Goal: Task Accomplishment & Management: Manage account settings

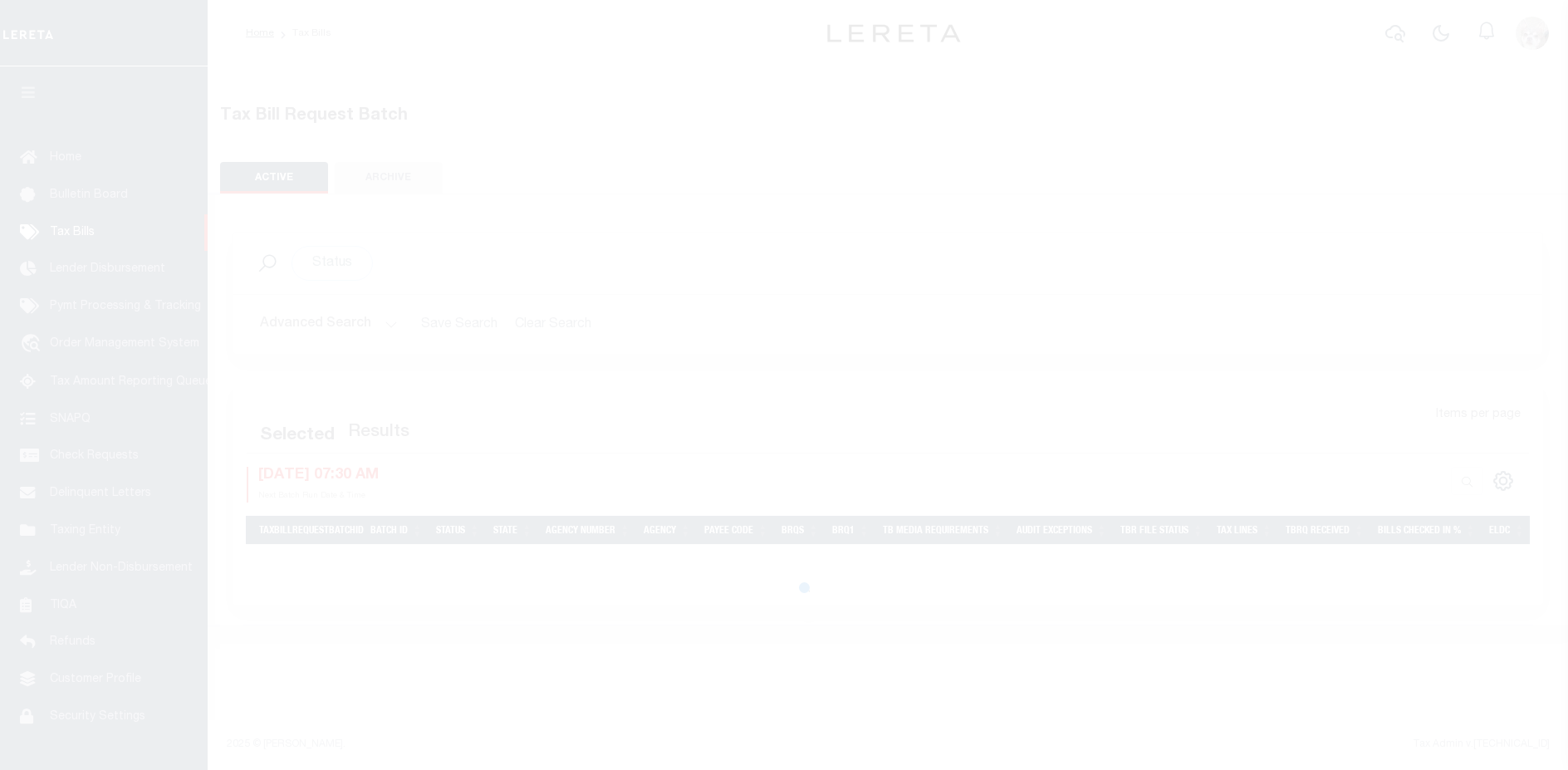
select select
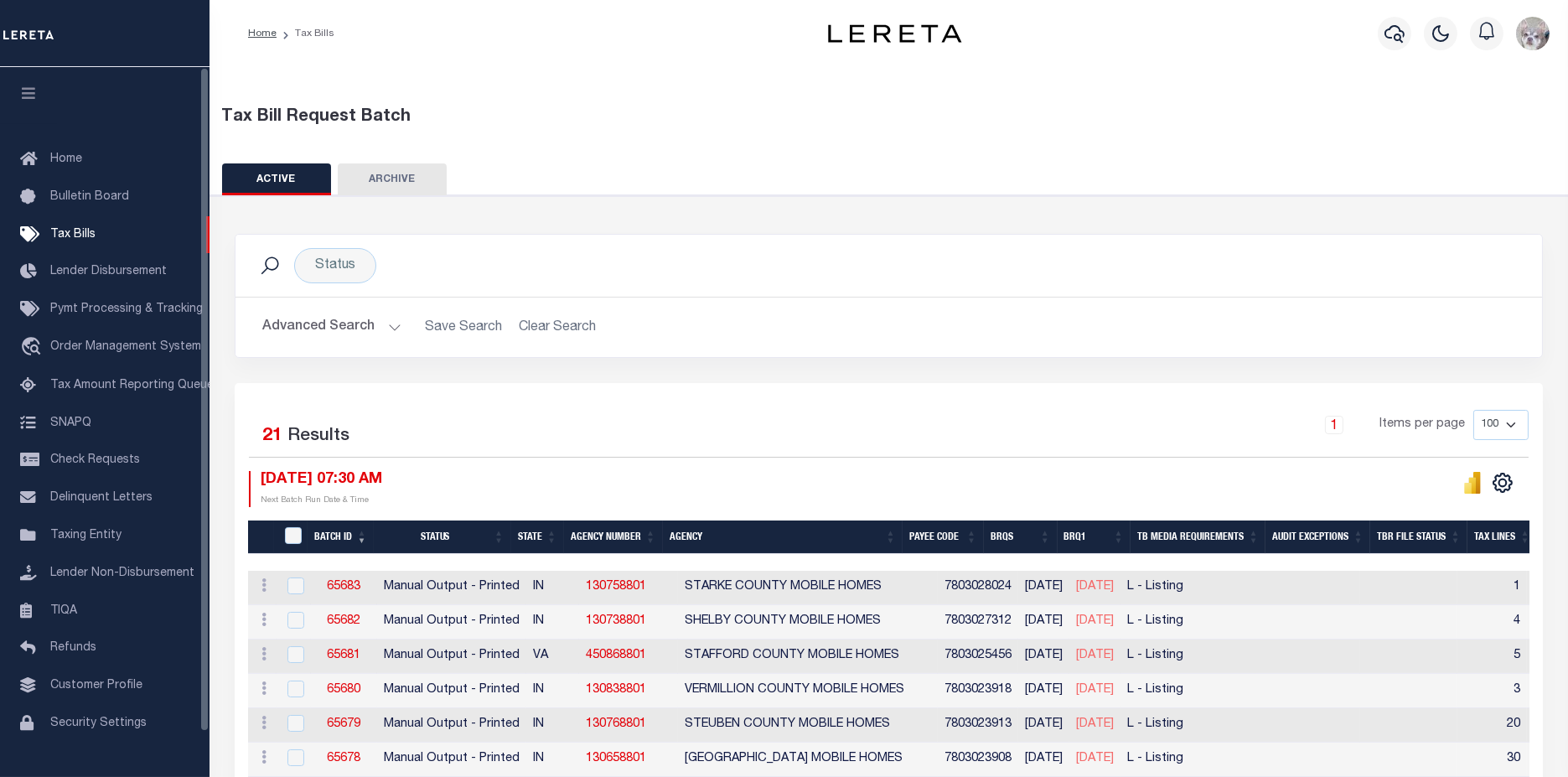
click at [334, 320] on button "Advanced Search" at bounding box center [332, 328] width 139 height 33
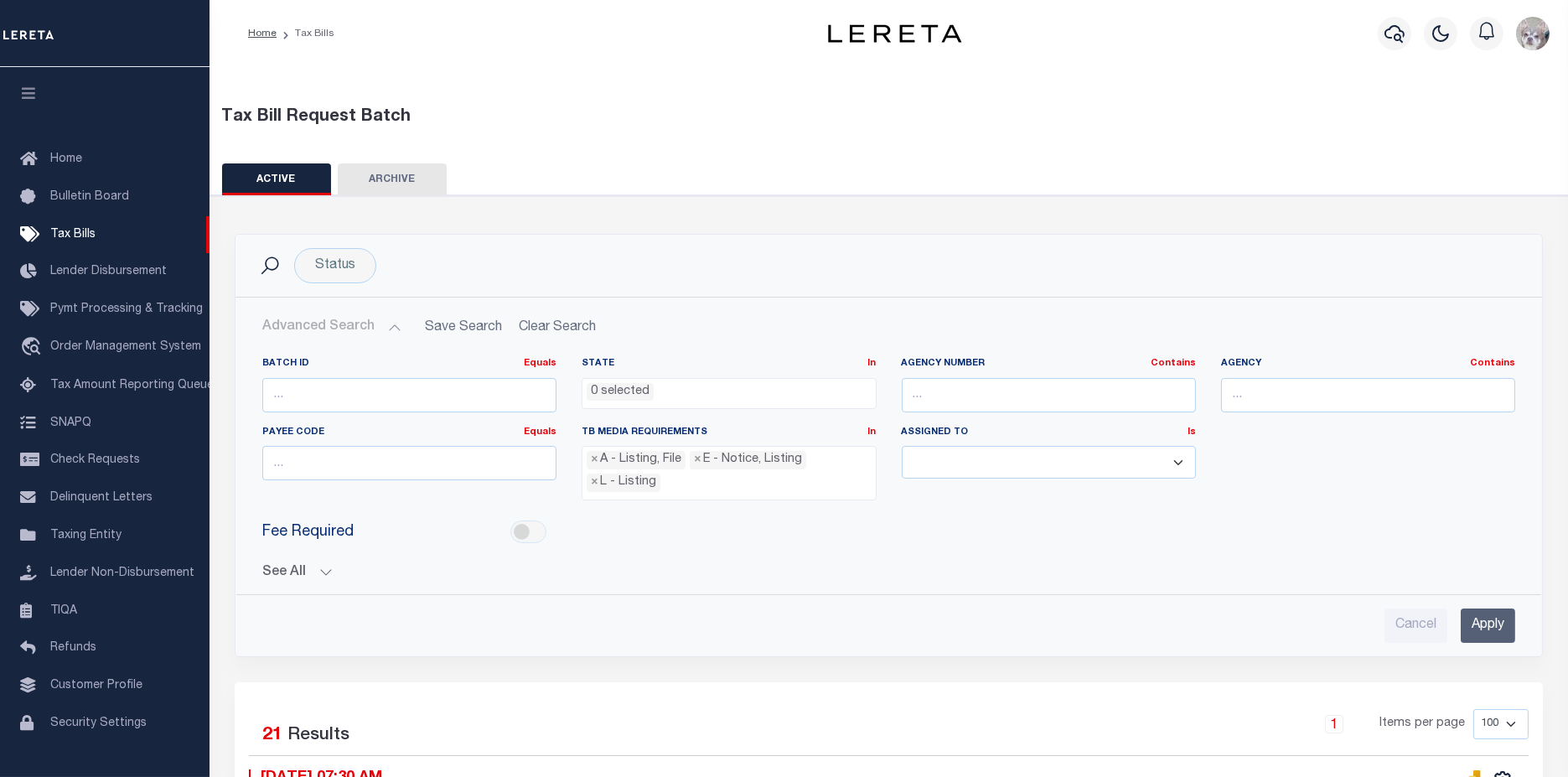
click at [287, 570] on button "See All" at bounding box center [889, 573] width 1253 height 16
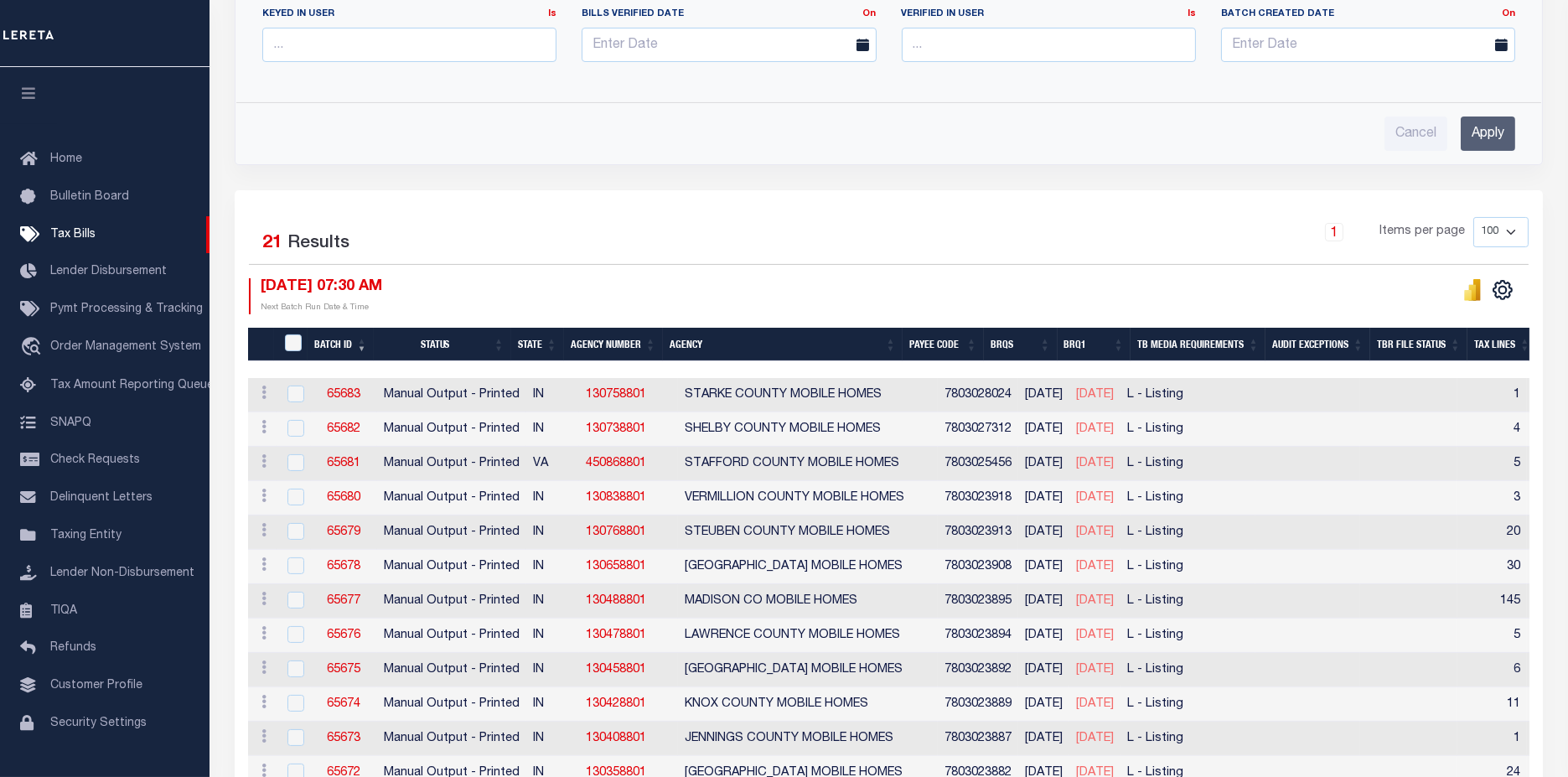
scroll to position [744, 0]
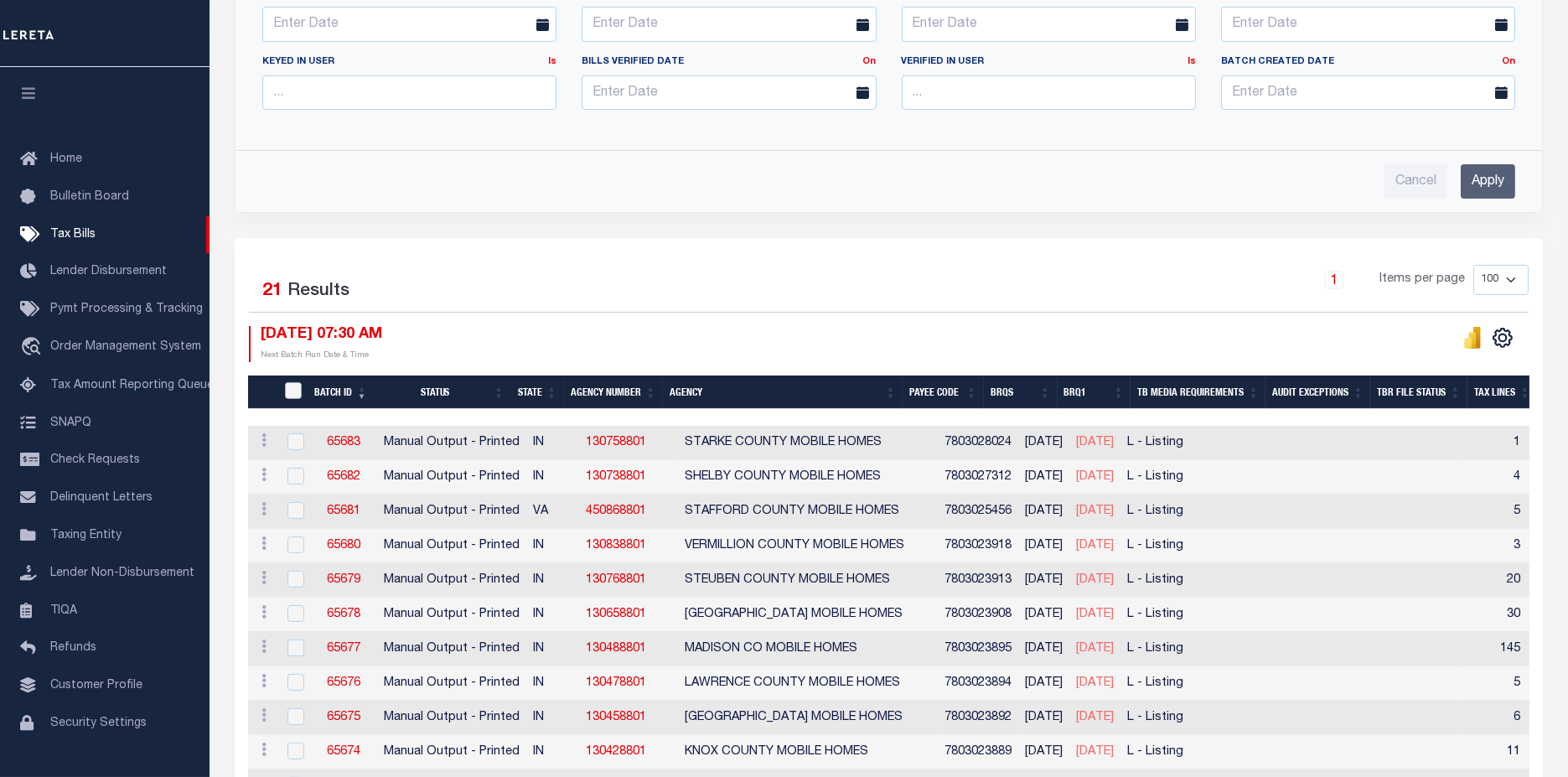
click at [296, 382] on input "TaxBillRequestBatchId" at bounding box center [292, 390] width 16 height 16
checkbox input "true"
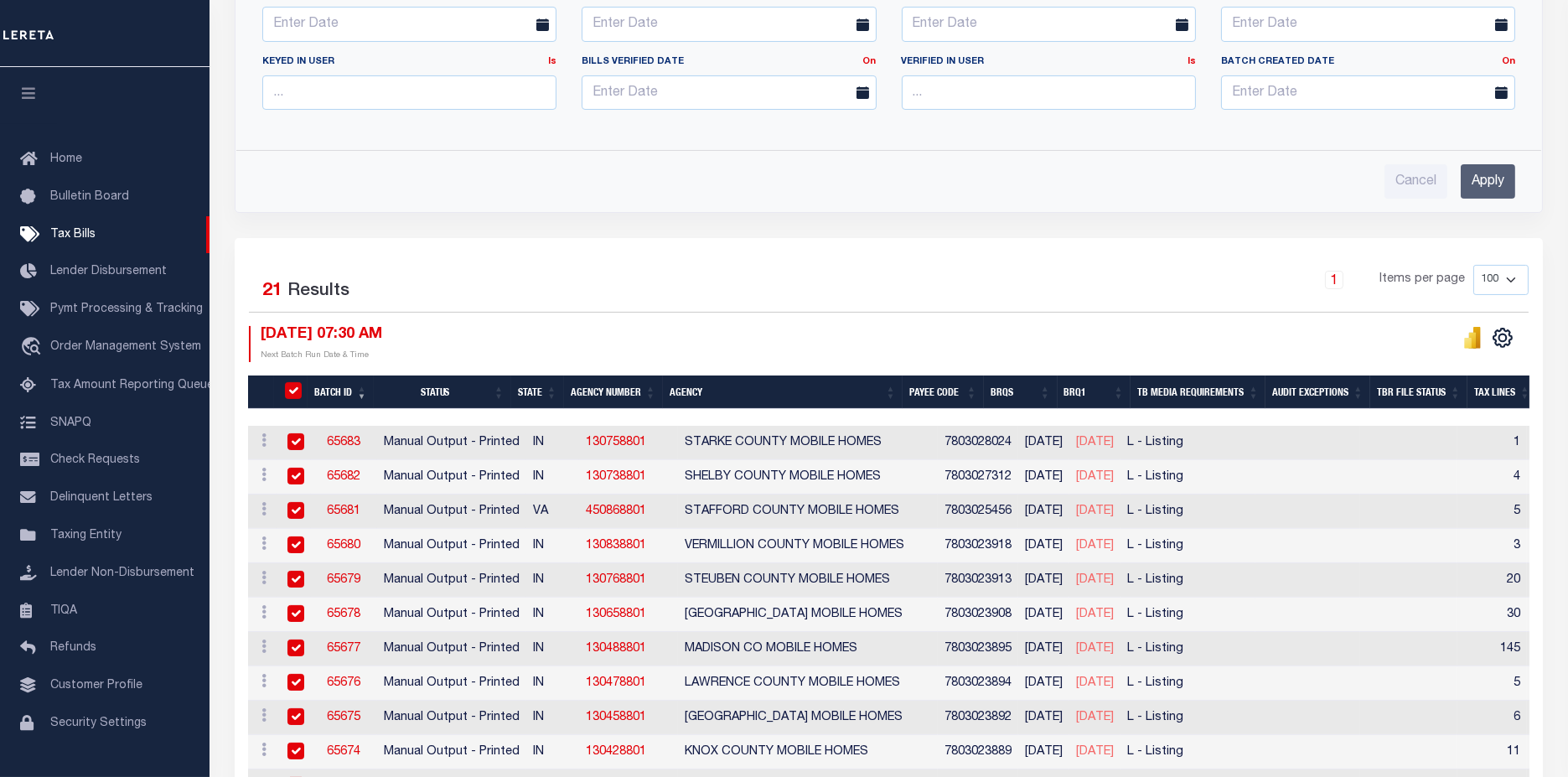
checkbox input "true"
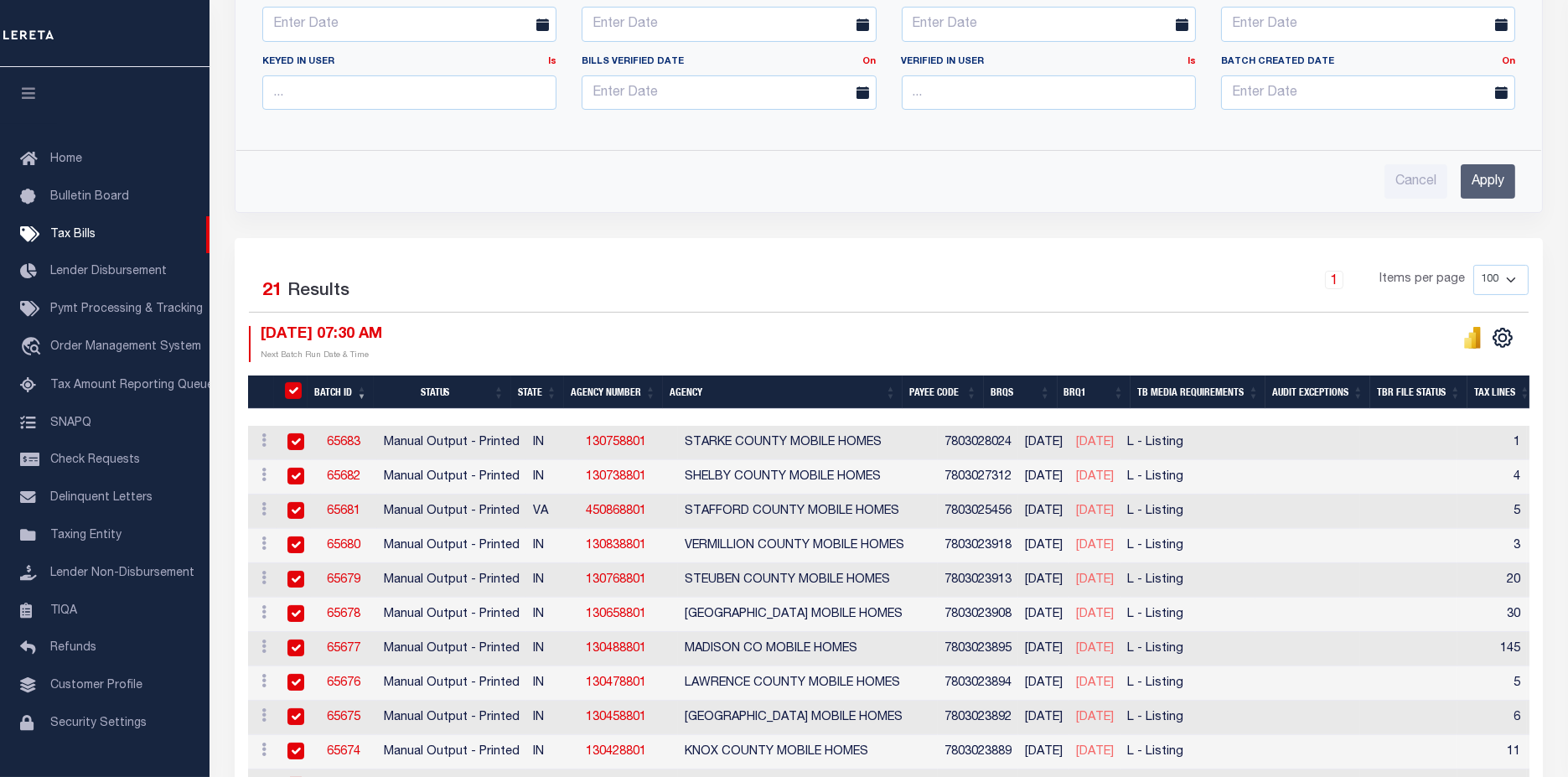
checkbox input "true"
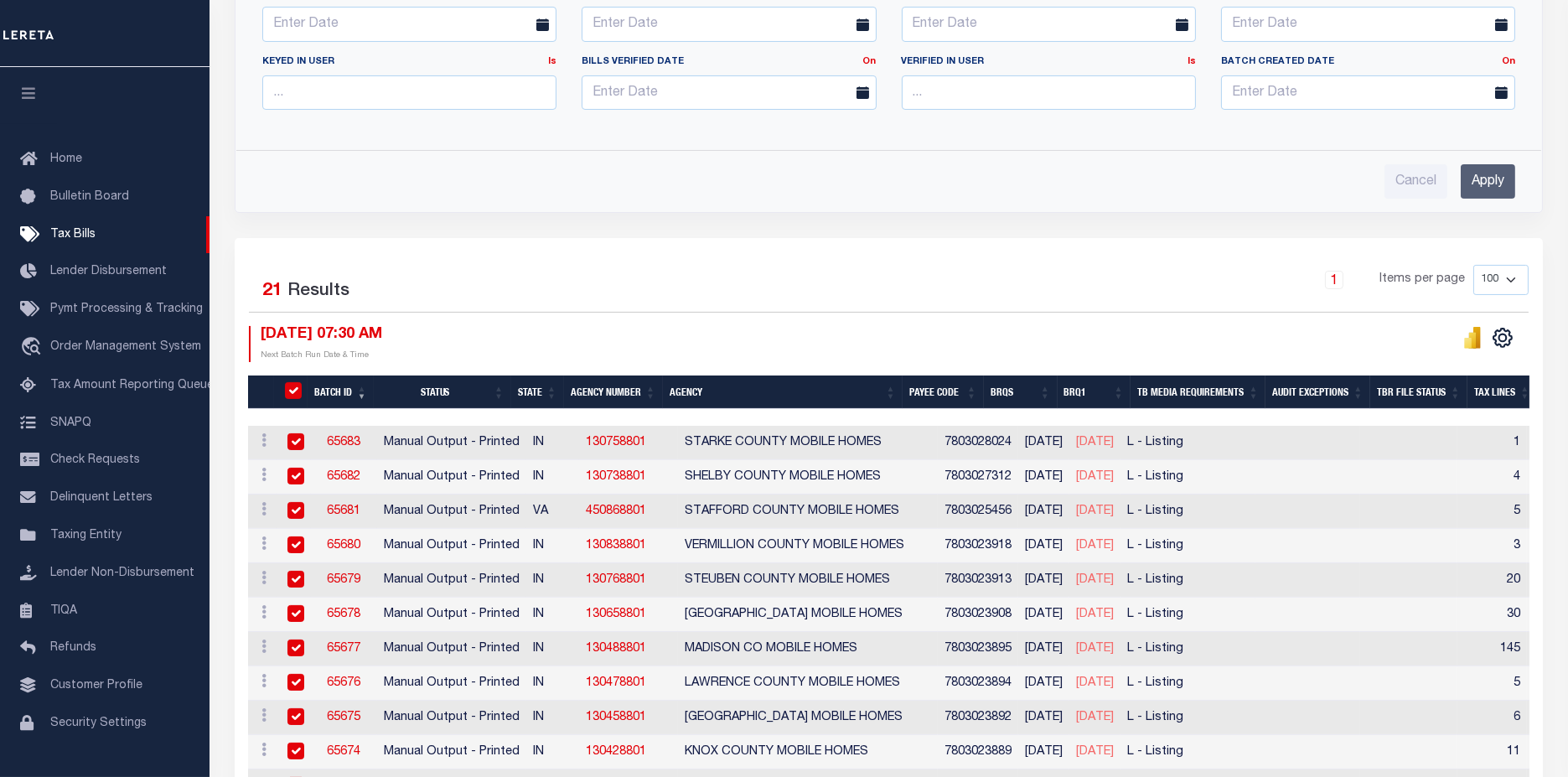
checkbox input "true"
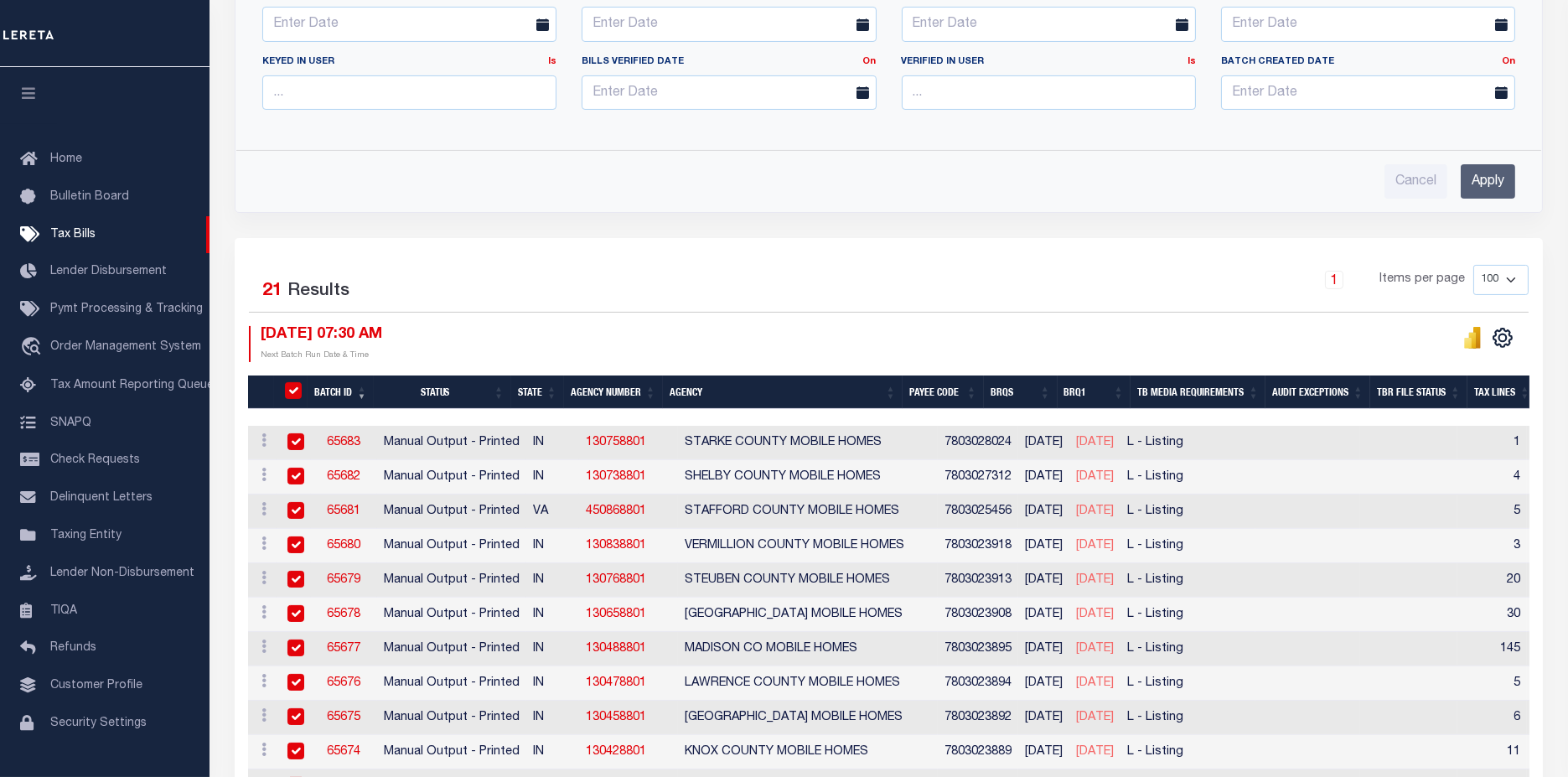
checkbox input "true"
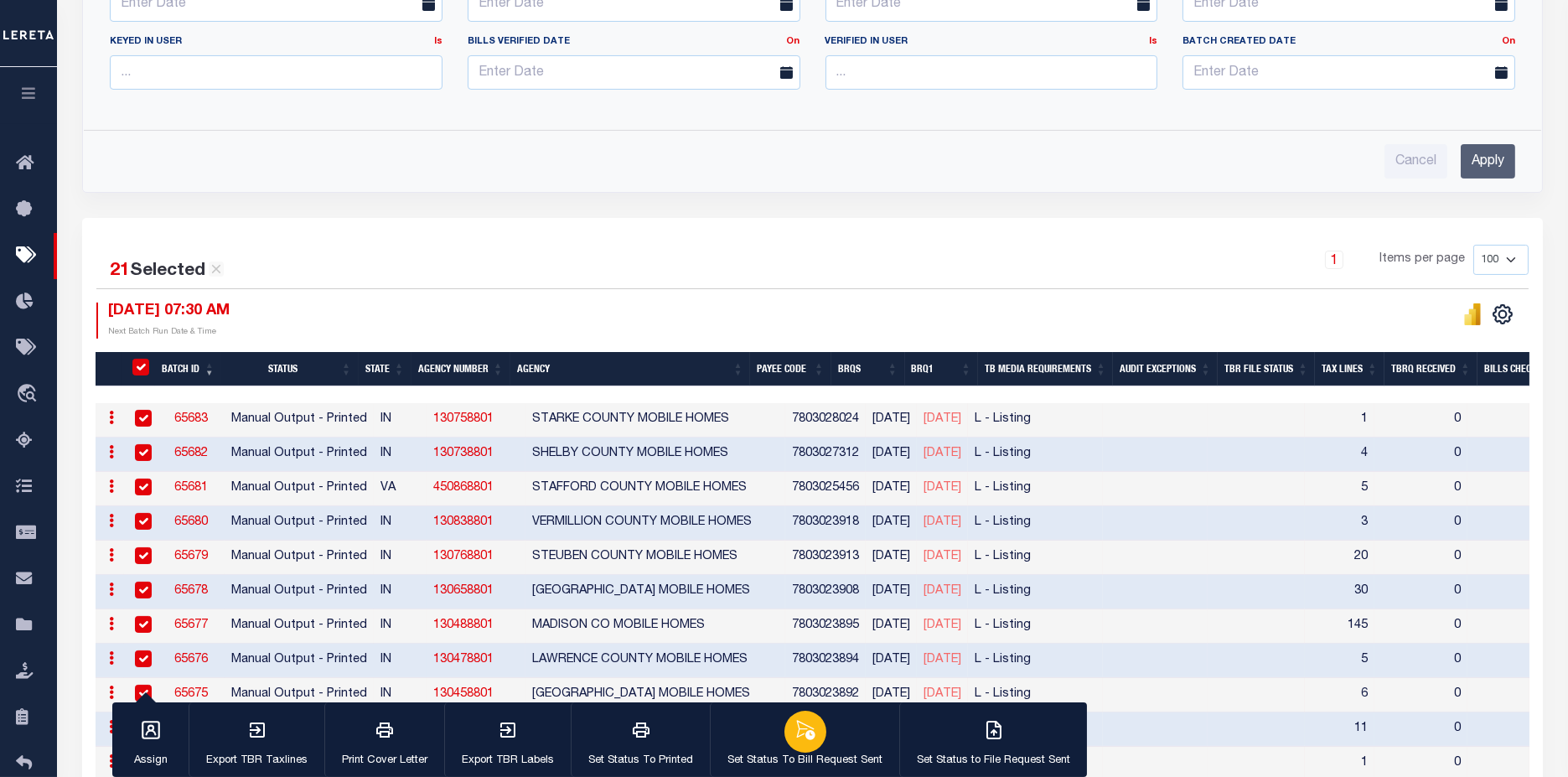
click at [837, 736] on button "Set Status To Bill Request Sent" at bounding box center [804, 741] width 189 height 76
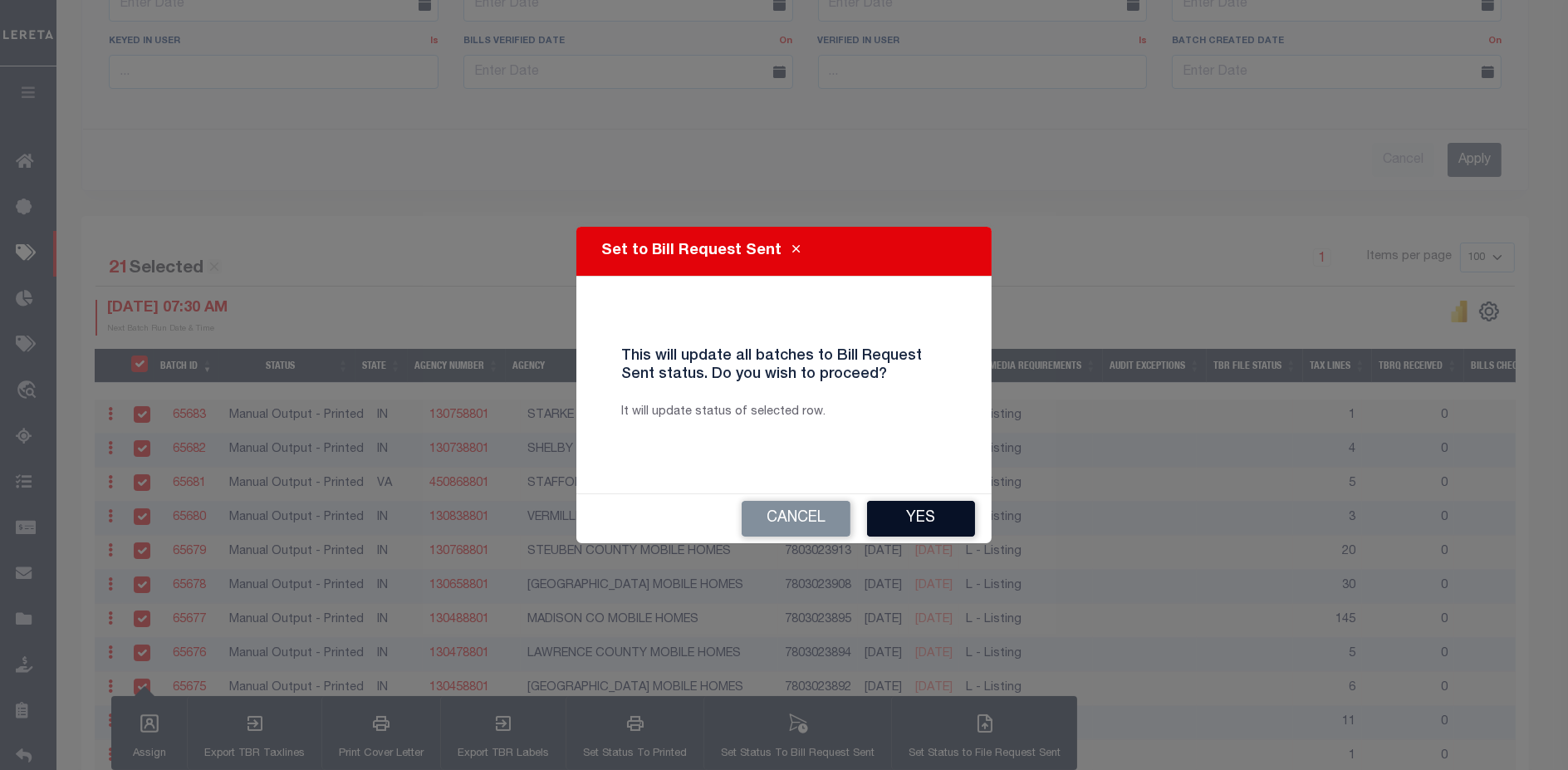
click at [925, 518] on button "Yes" at bounding box center [920, 519] width 108 height 36
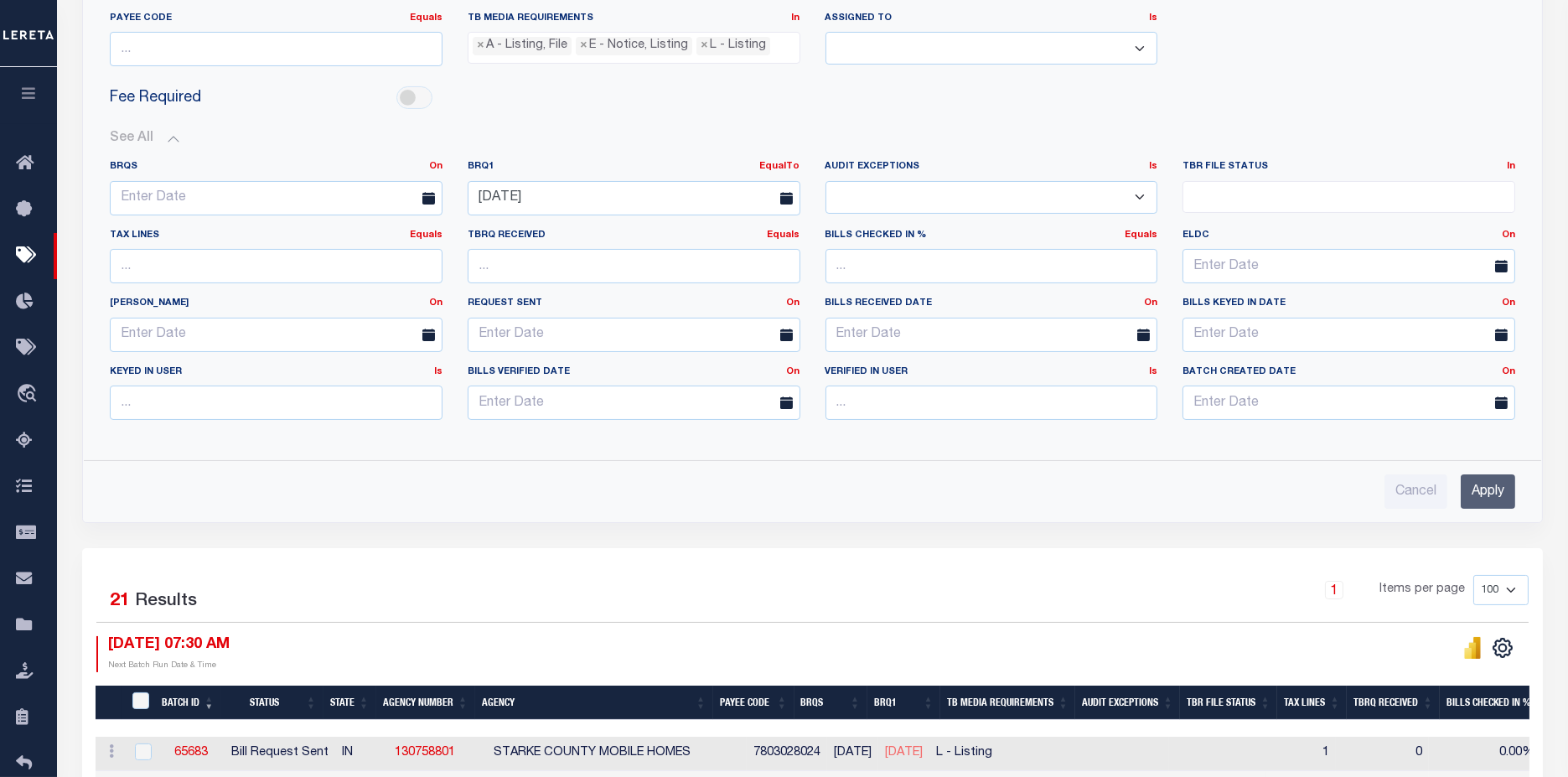
scroll to position [373, 0]
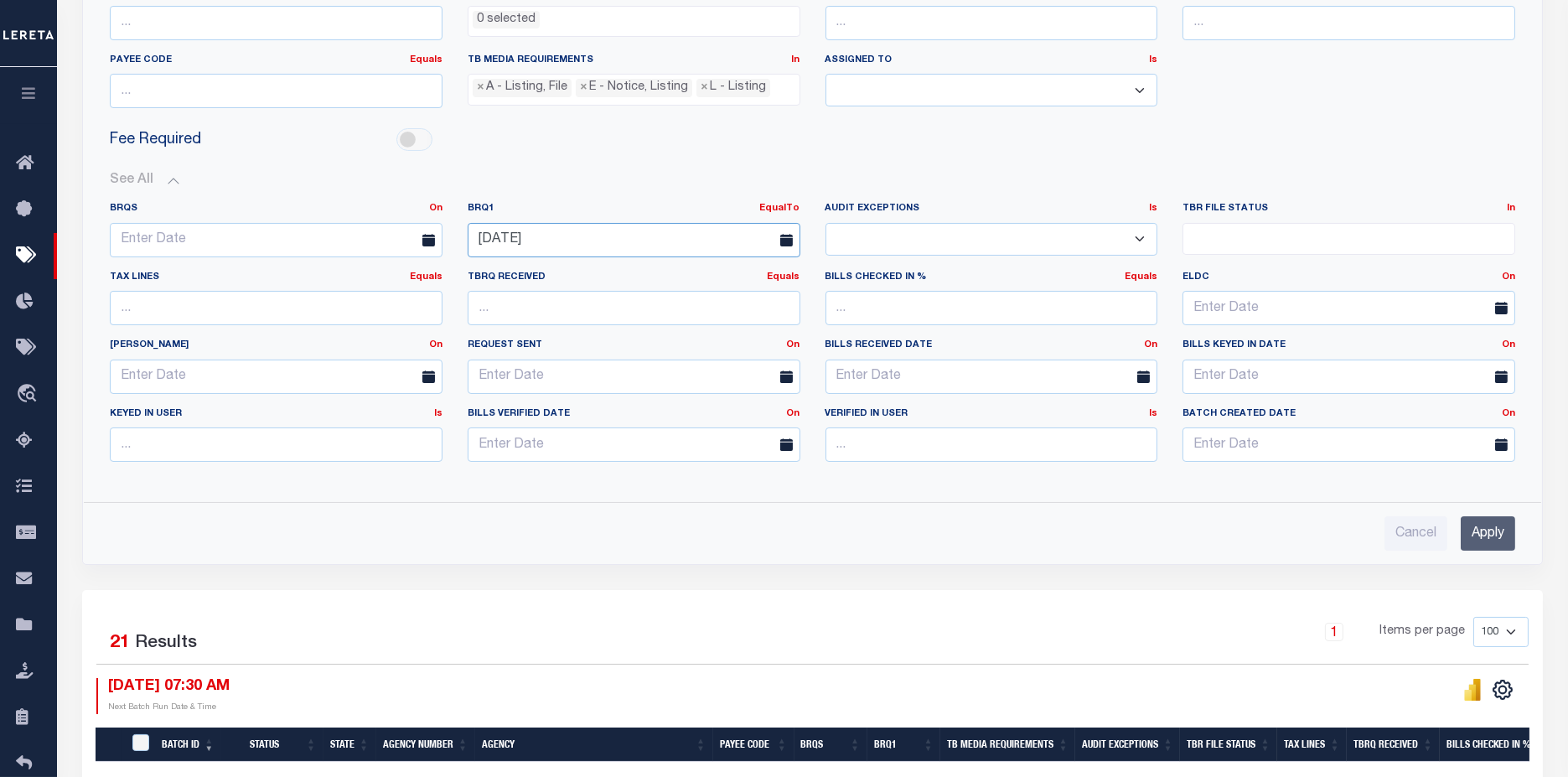
click at [555, 225] on input "[DATE]" at bounding box center [634, 240] width 333 height 34
click at [525, 466] on span "29" at bounding box center [523, 461] width 33 height 33
type input "[DATE]"
click at [1497, 535] on input "Apply" at bounding box center [1488, 533] width 54 height 34
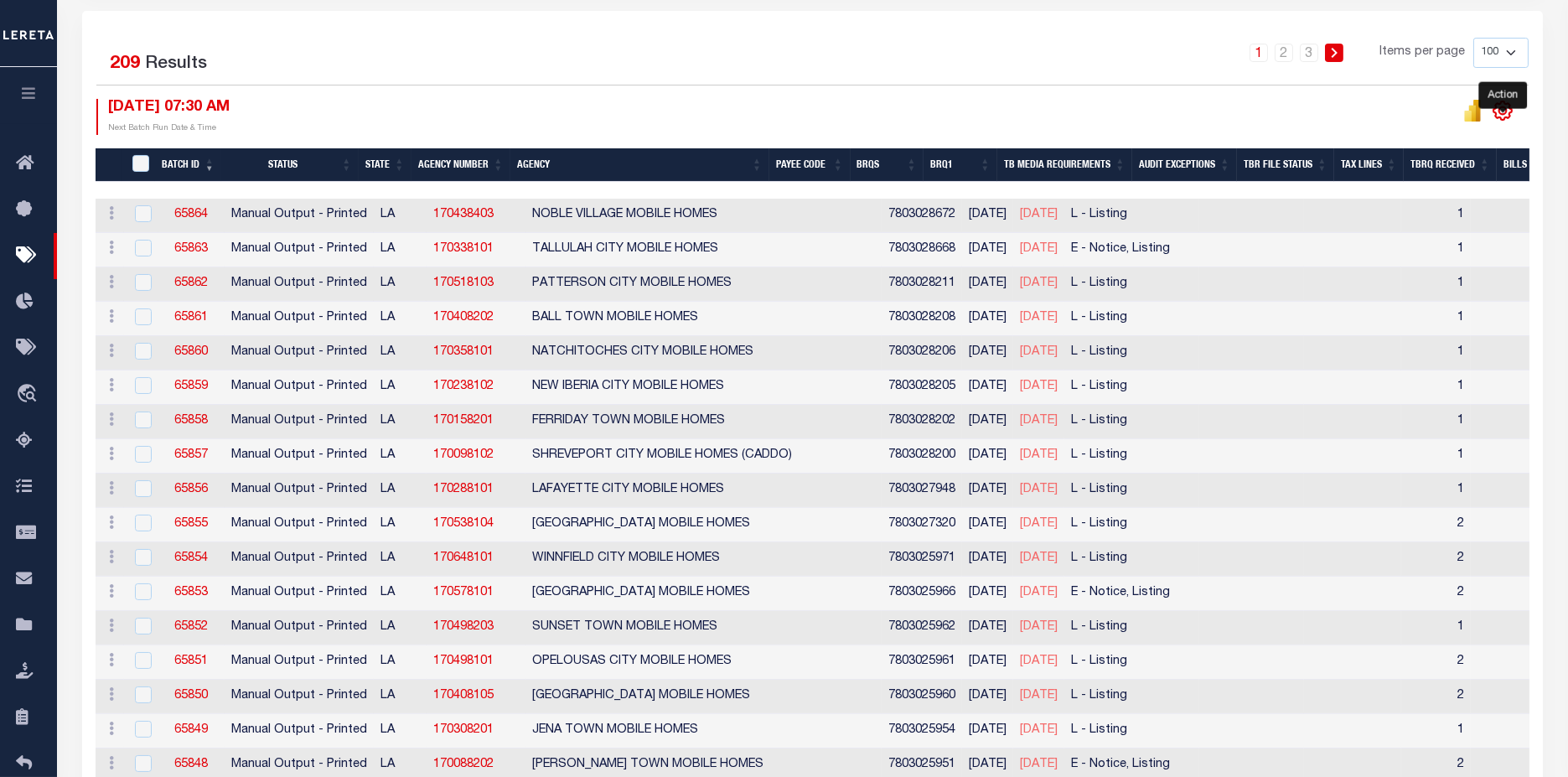
click at [1498, 118] on icon "" at bounding box center [1503, 110] width 22 height 22
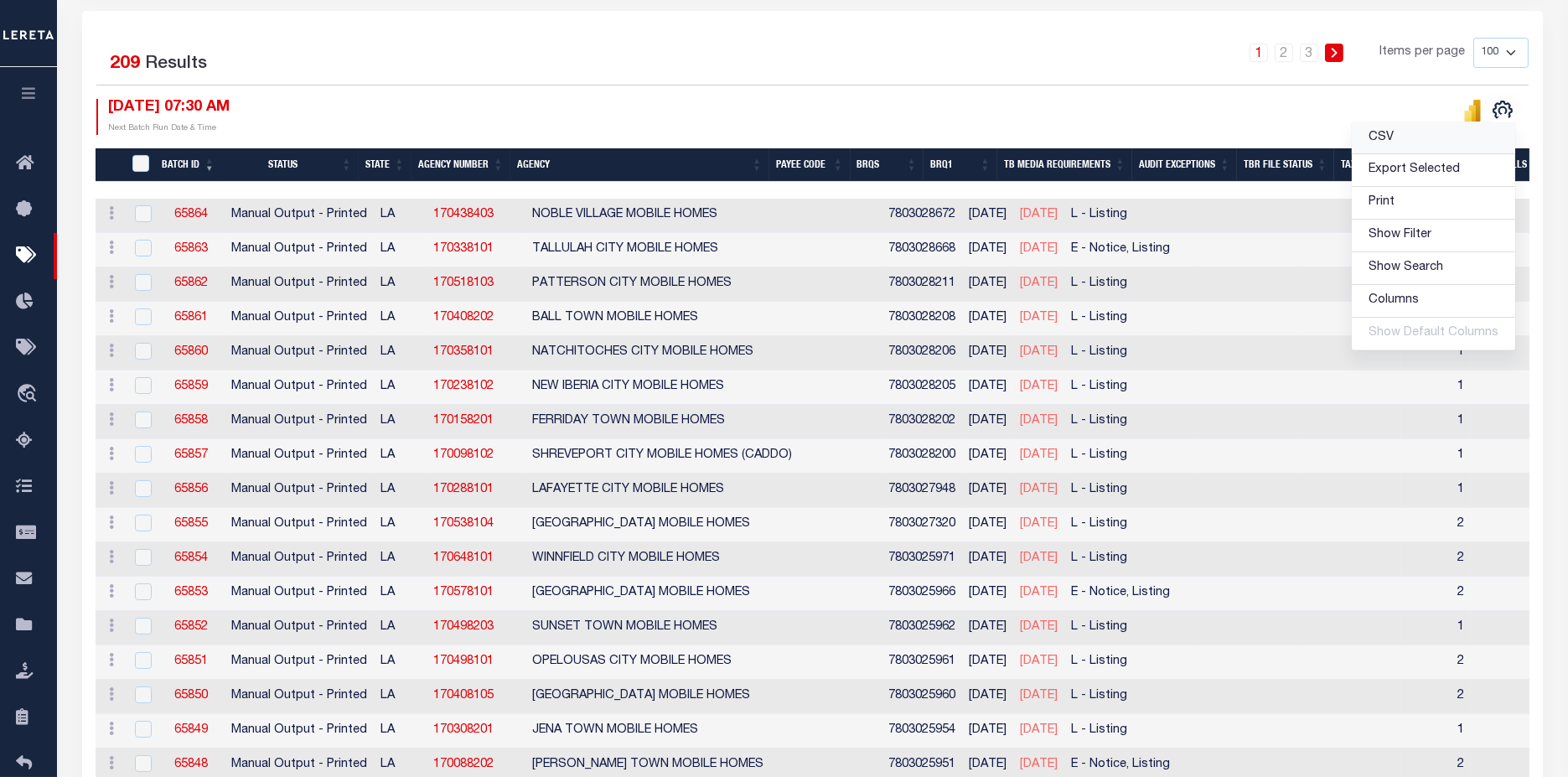
click at [1412, 132] on link "CSV" at bounding box center [1434, 139] width 163 height 33
